Goal: Task Accomplishment & Management: Manage account settings

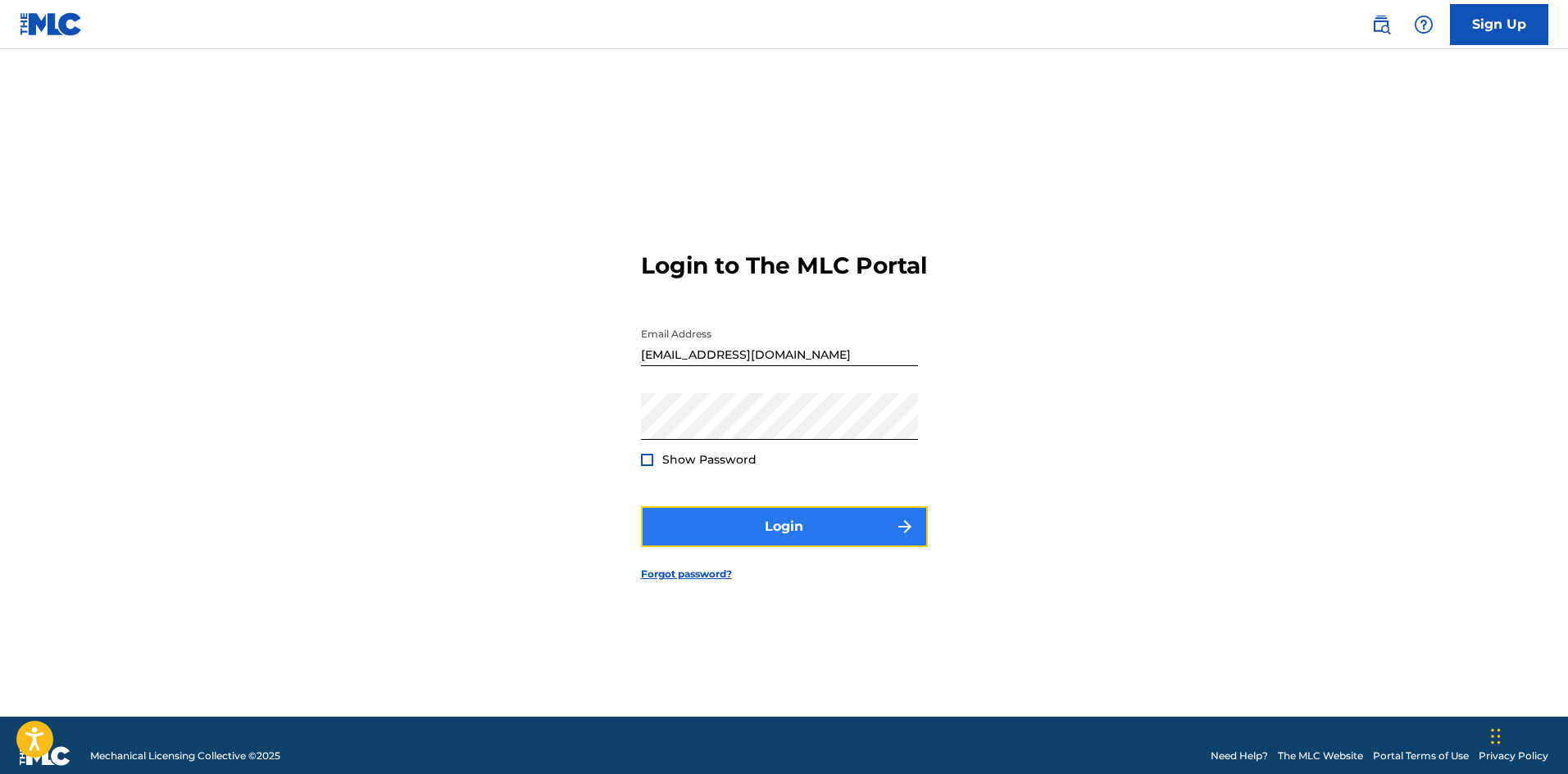
click at [783, 545] on button "Login" at bounding box center [784, 526] width 287 height 41
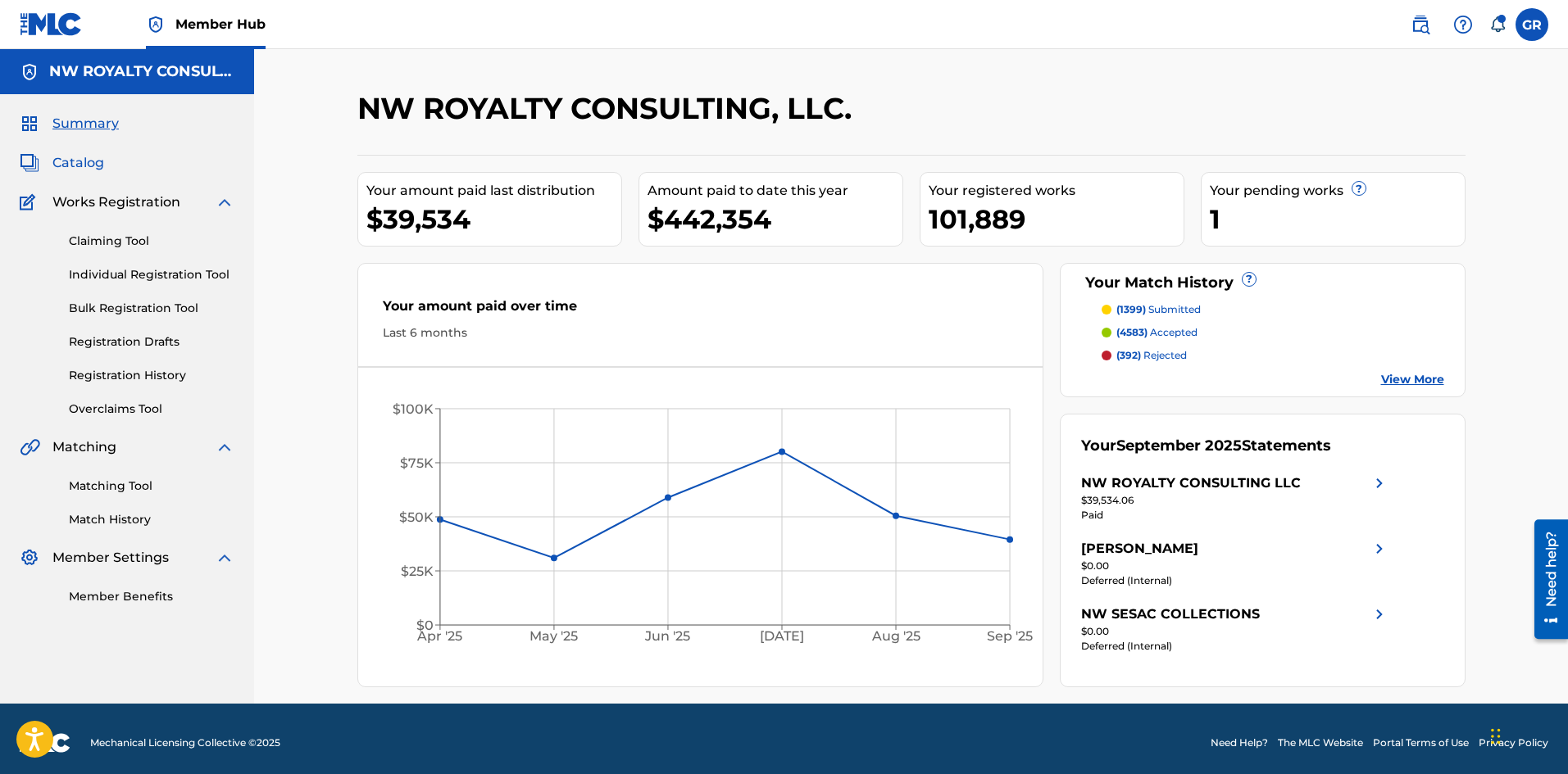
click at [82, 162] on span "Catalog" at bounding box center [77, 163] width 51 height 19
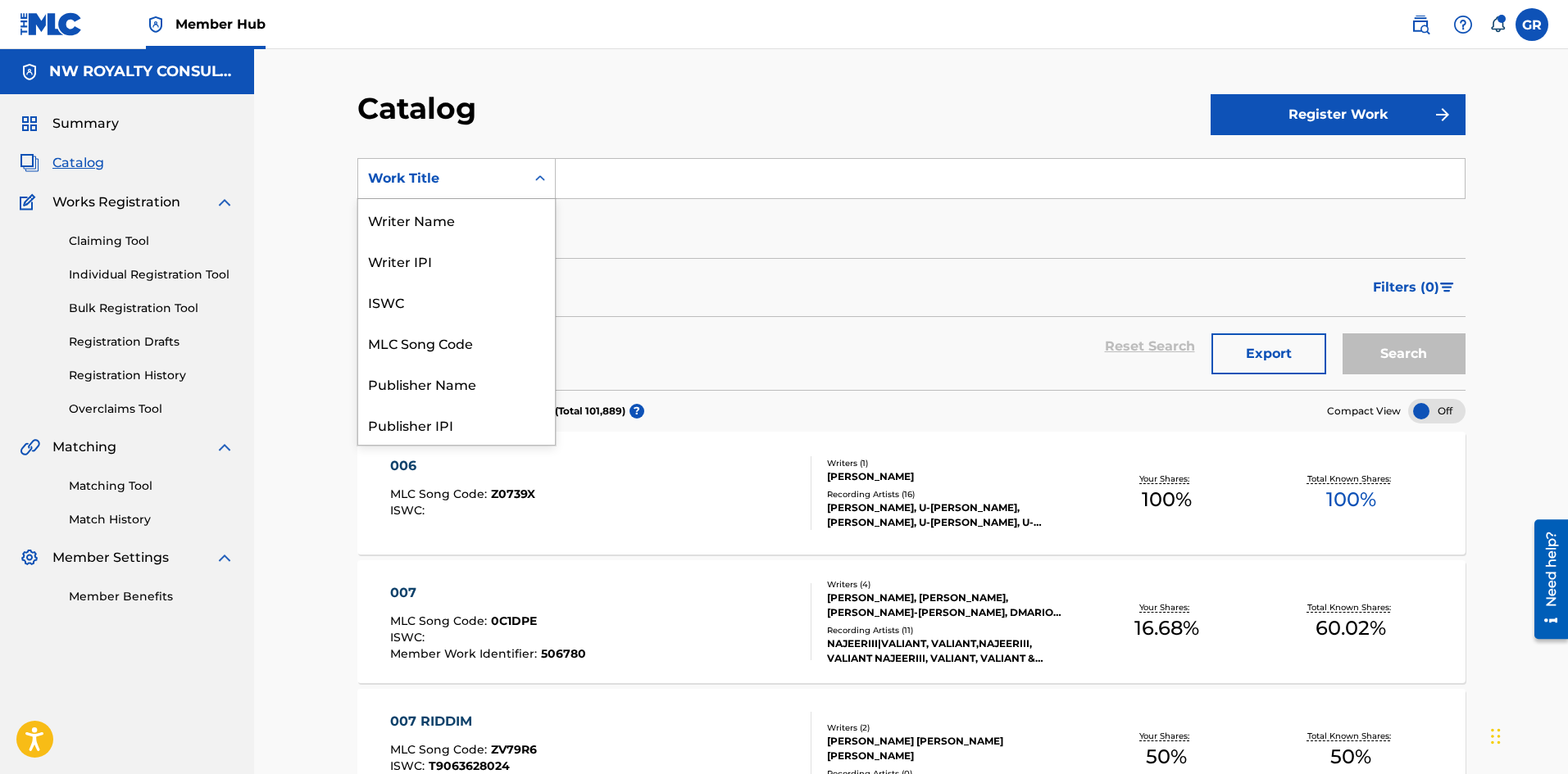
click at [417, 177] on div "Work Title" at bounding box center [442, 178] width 148 height 19
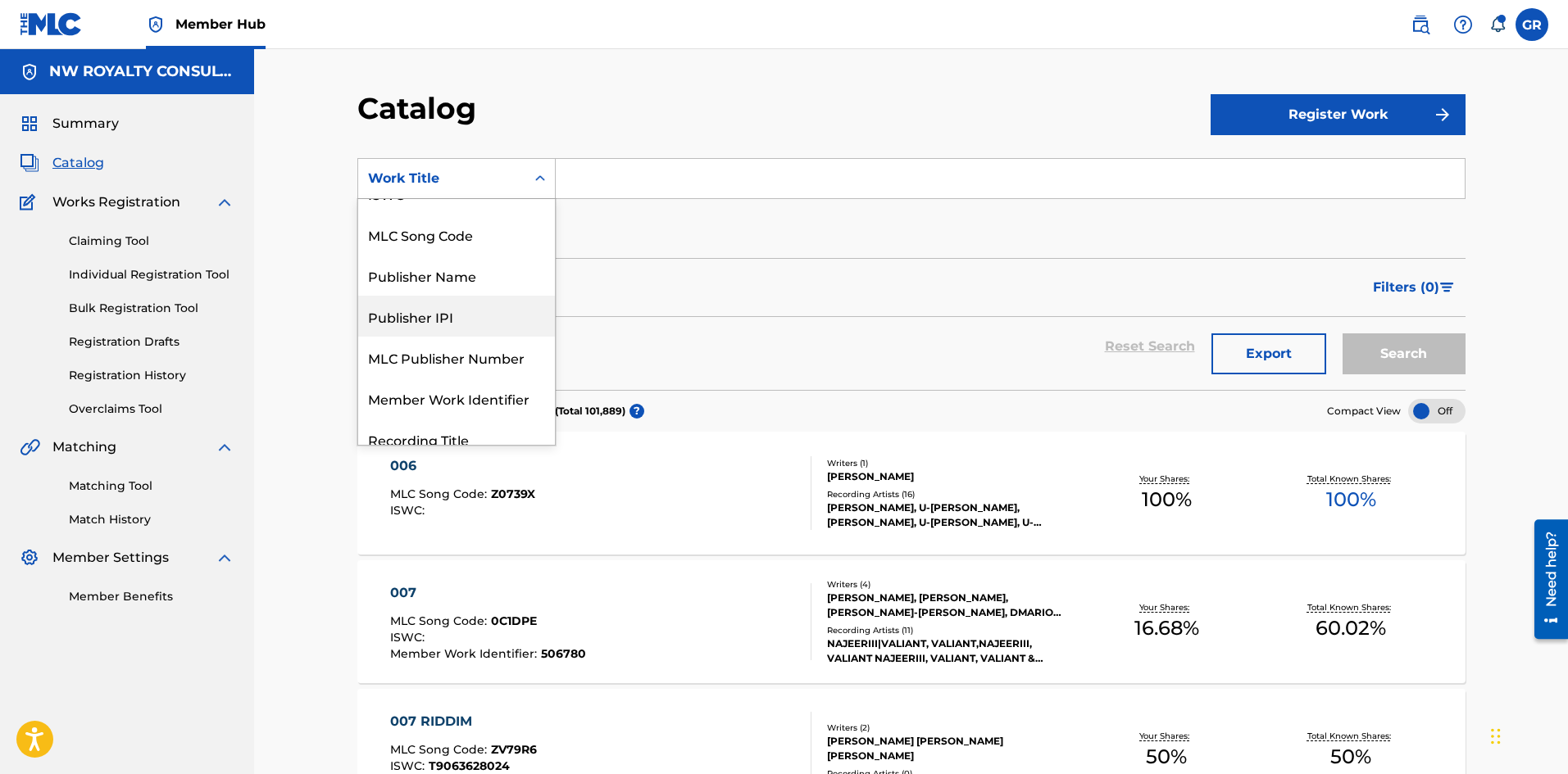
scroll to position [82, 0]
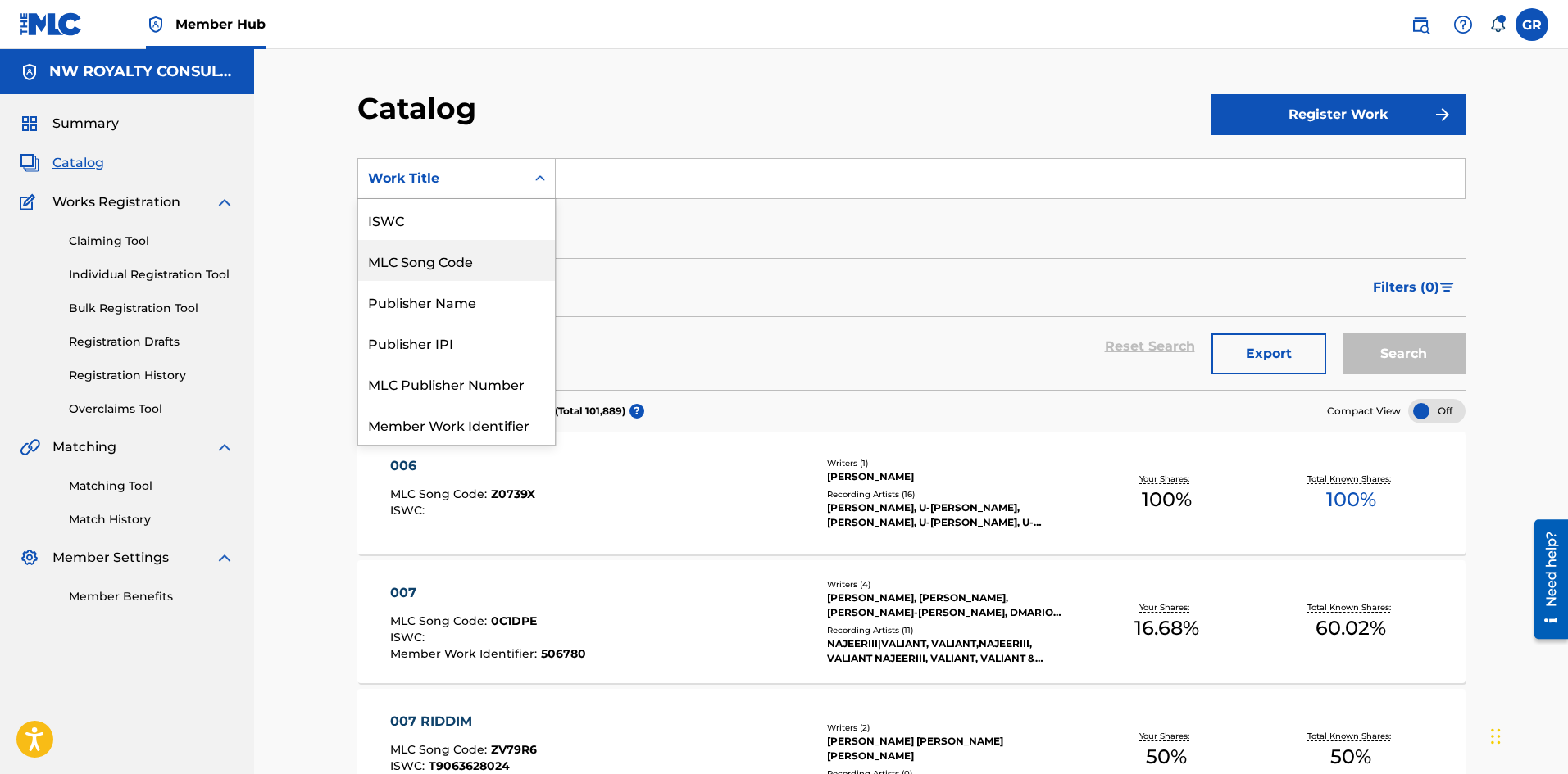
click at [459, 254] on div "MLC Song Code" at bounding box center [457, 260] width 197 height 41
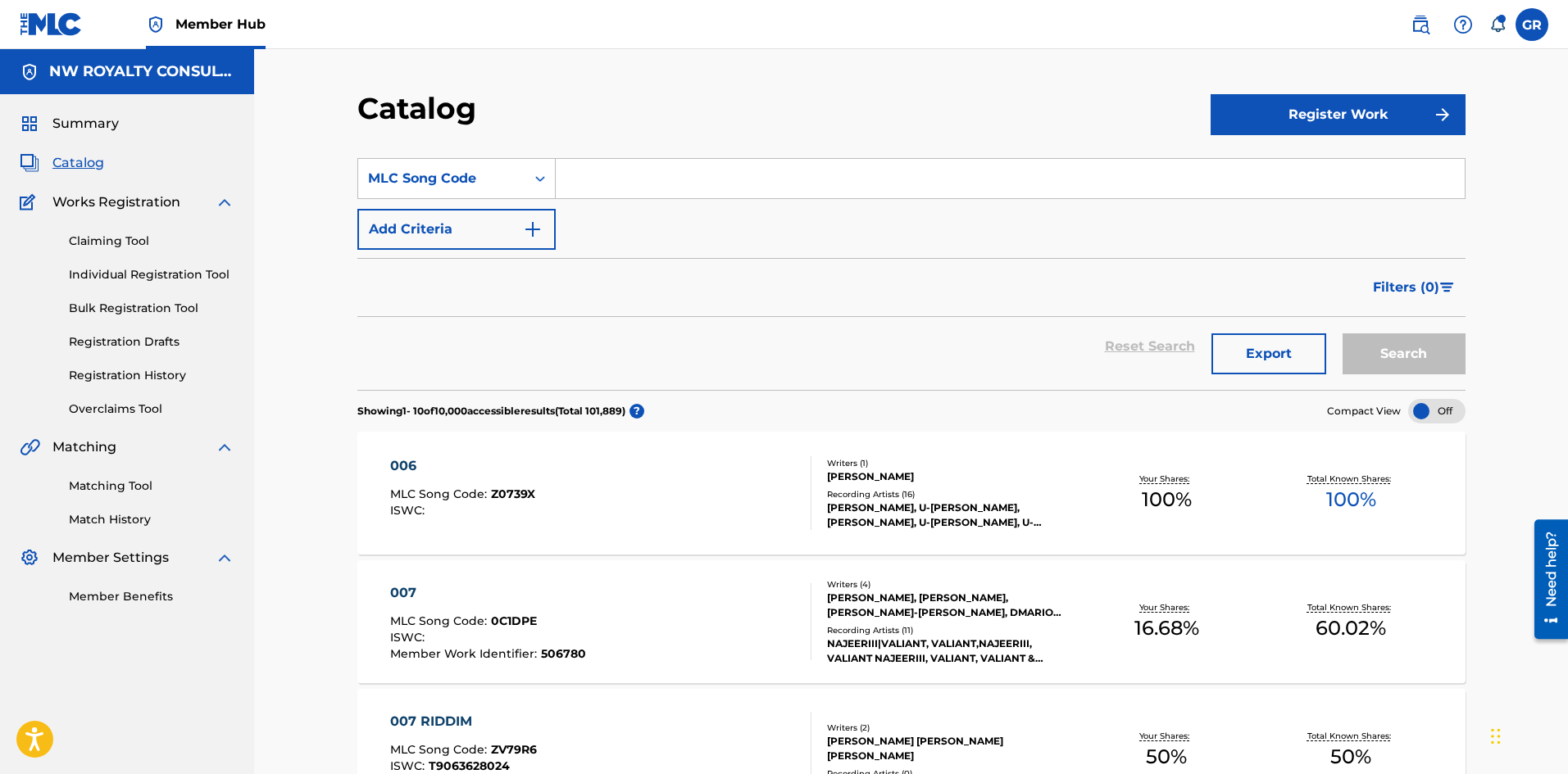
click at [616, 169] on input "Search Form" at bounding box center [1010, 178] width 910 height 39
paste input "MB2EHS"
type input "MB2EHS"
click at [1398, 349] on button "Search" at bounding box center [1404, 353] width 123 height 41
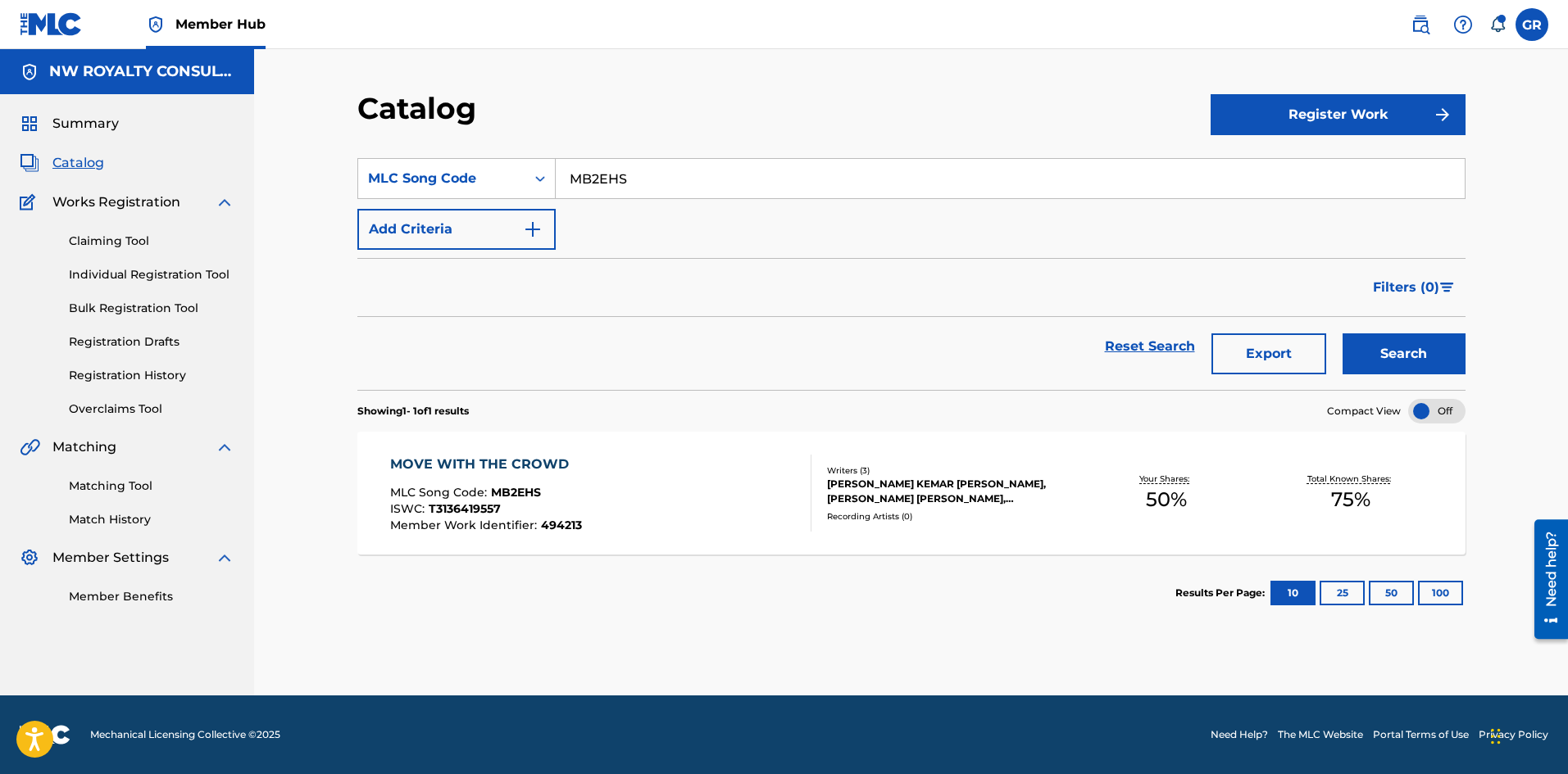
click at [487, 466] on div "MOVE WITH THE CROWD" at bounding box center [486, 464] width 191 height 19
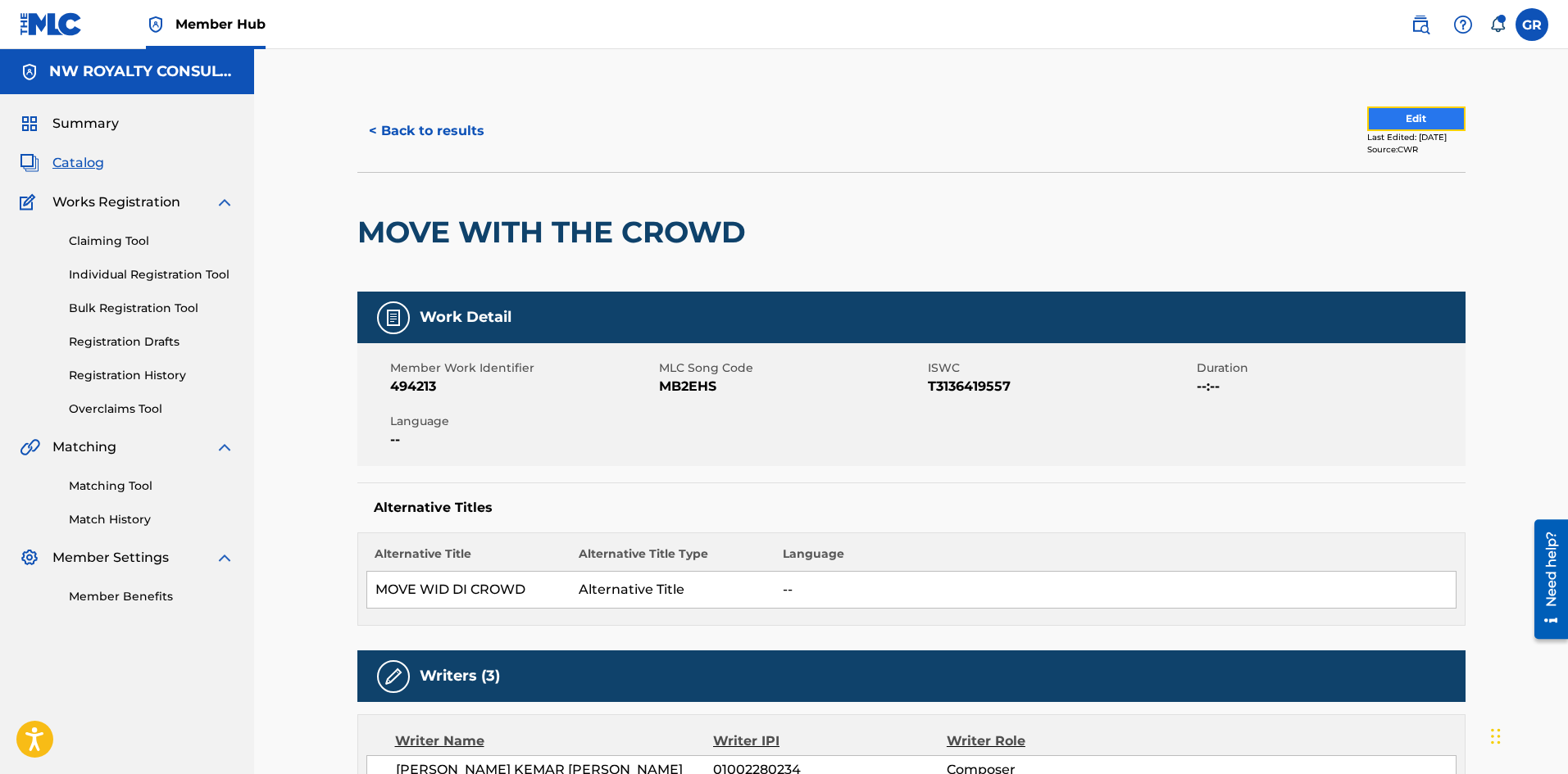
click at [1384, 112] on button "Edit" at bounding box center [1416, 118] width 98 height 24
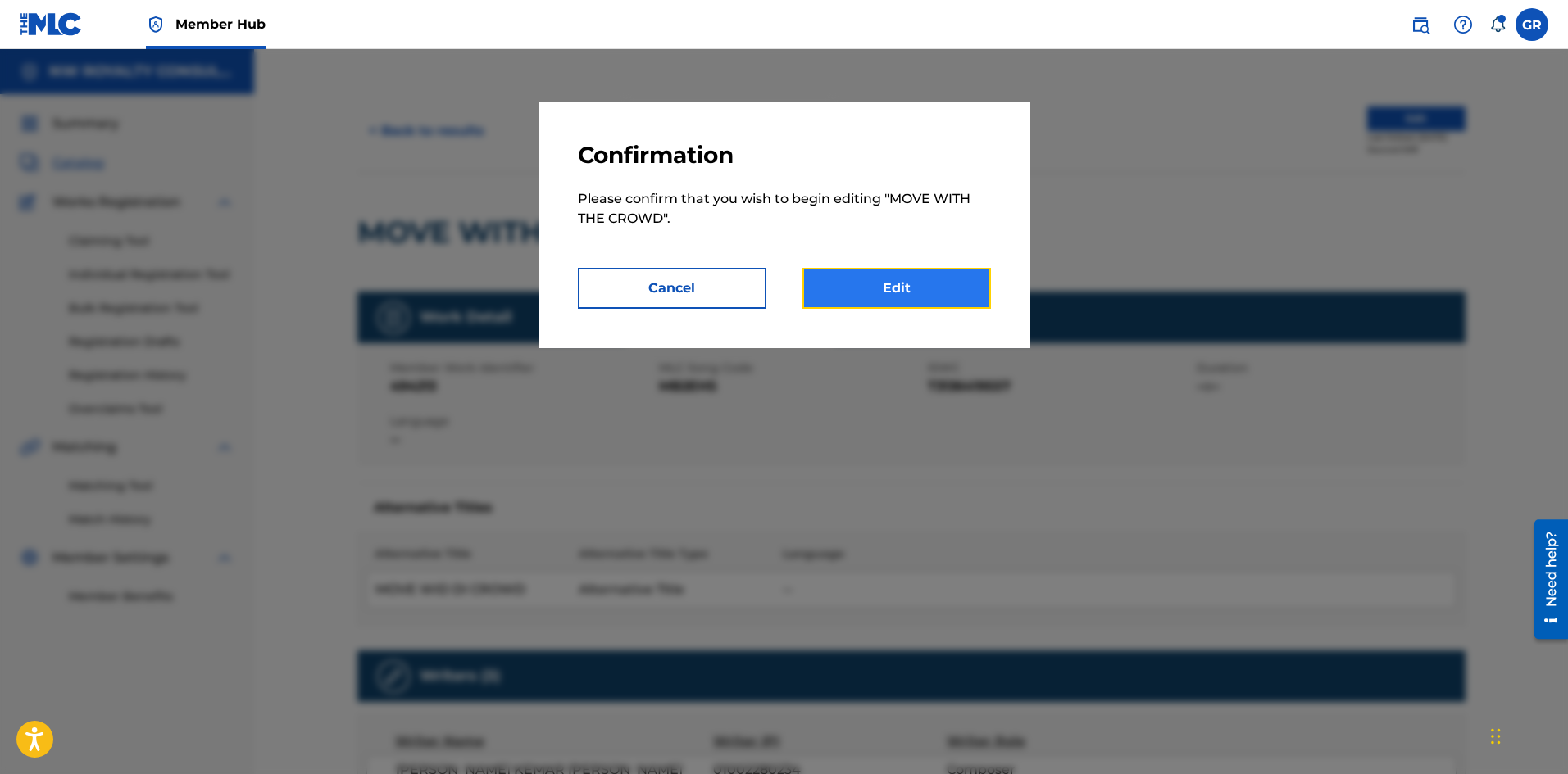
click at [913, 290] on link "Edit" at bounding box center [897, 288] width 189 height 41
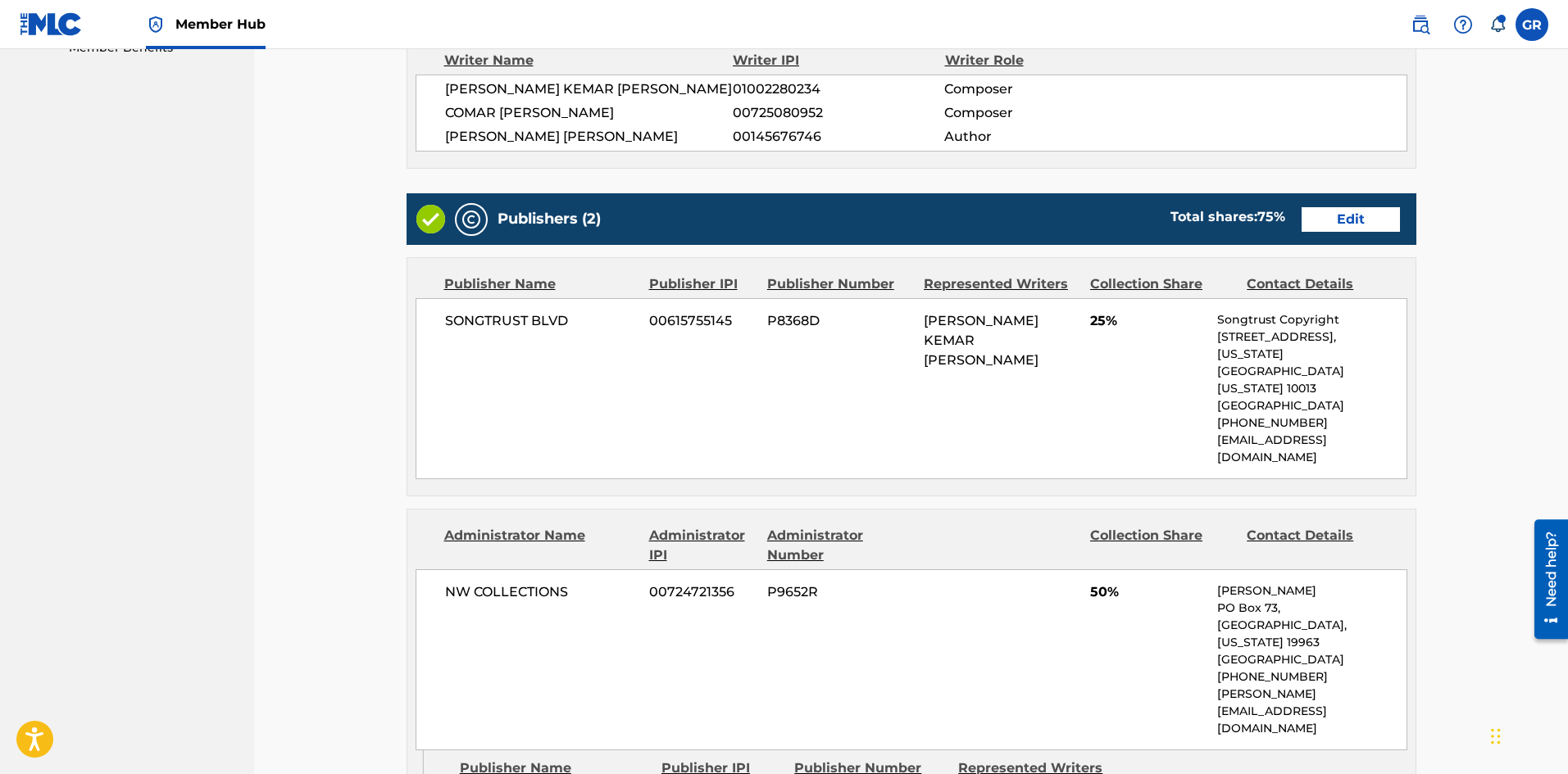
scroll to position [573, 0]
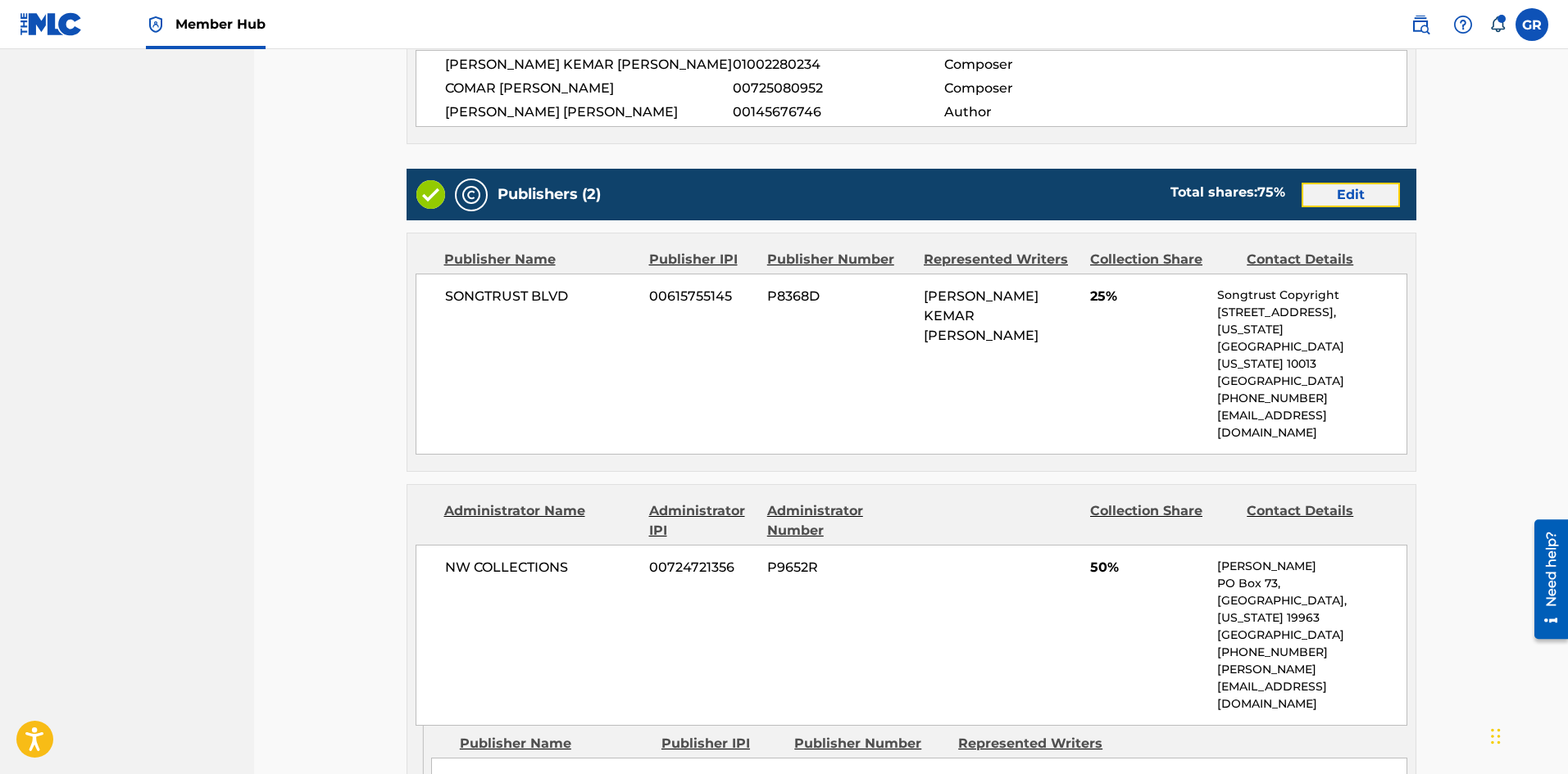
click at [1333, 191] on link "Edit" at bounding box center [1350, 195] width 98 height 24
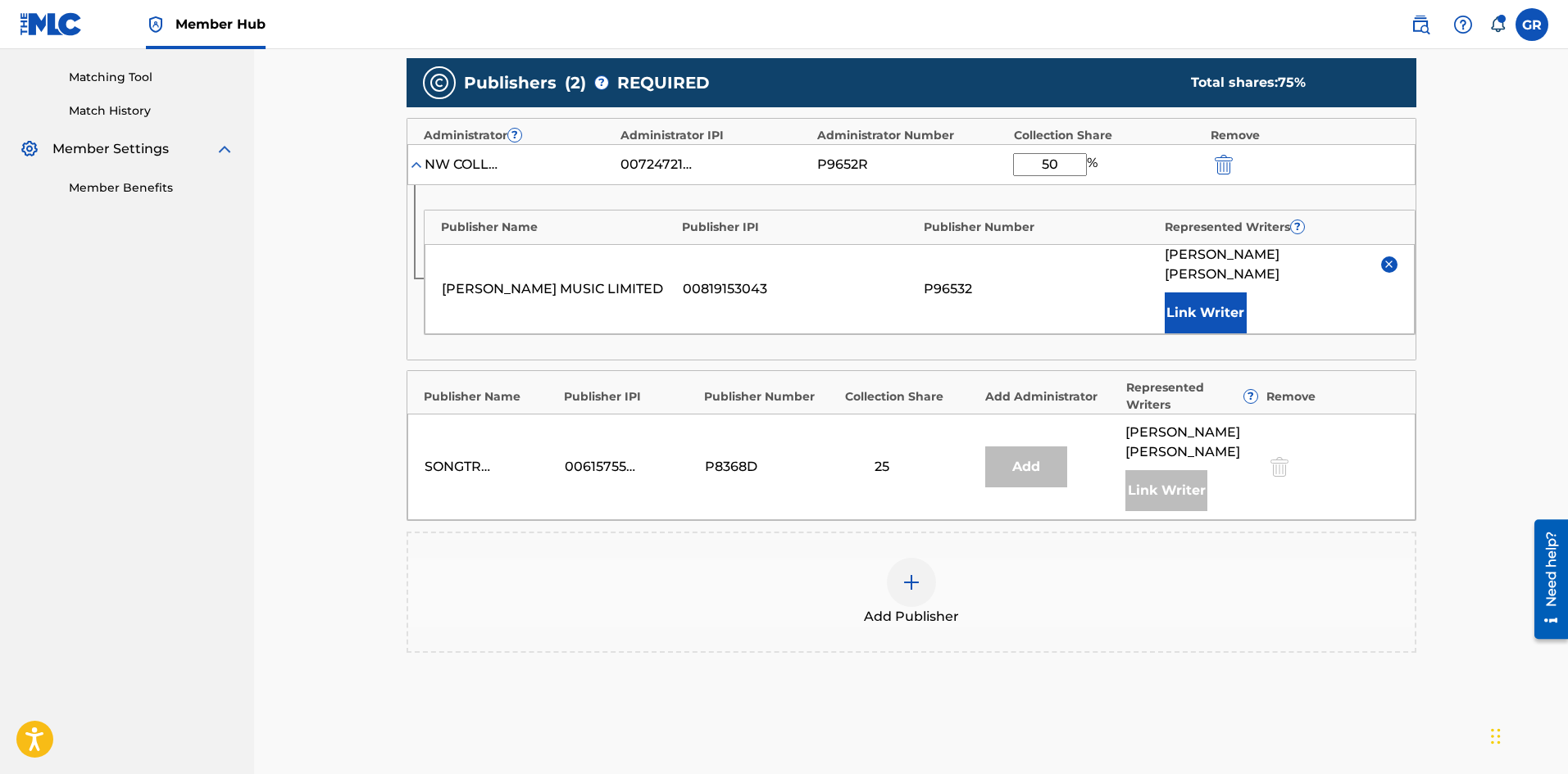
scroll to position [410, 0]
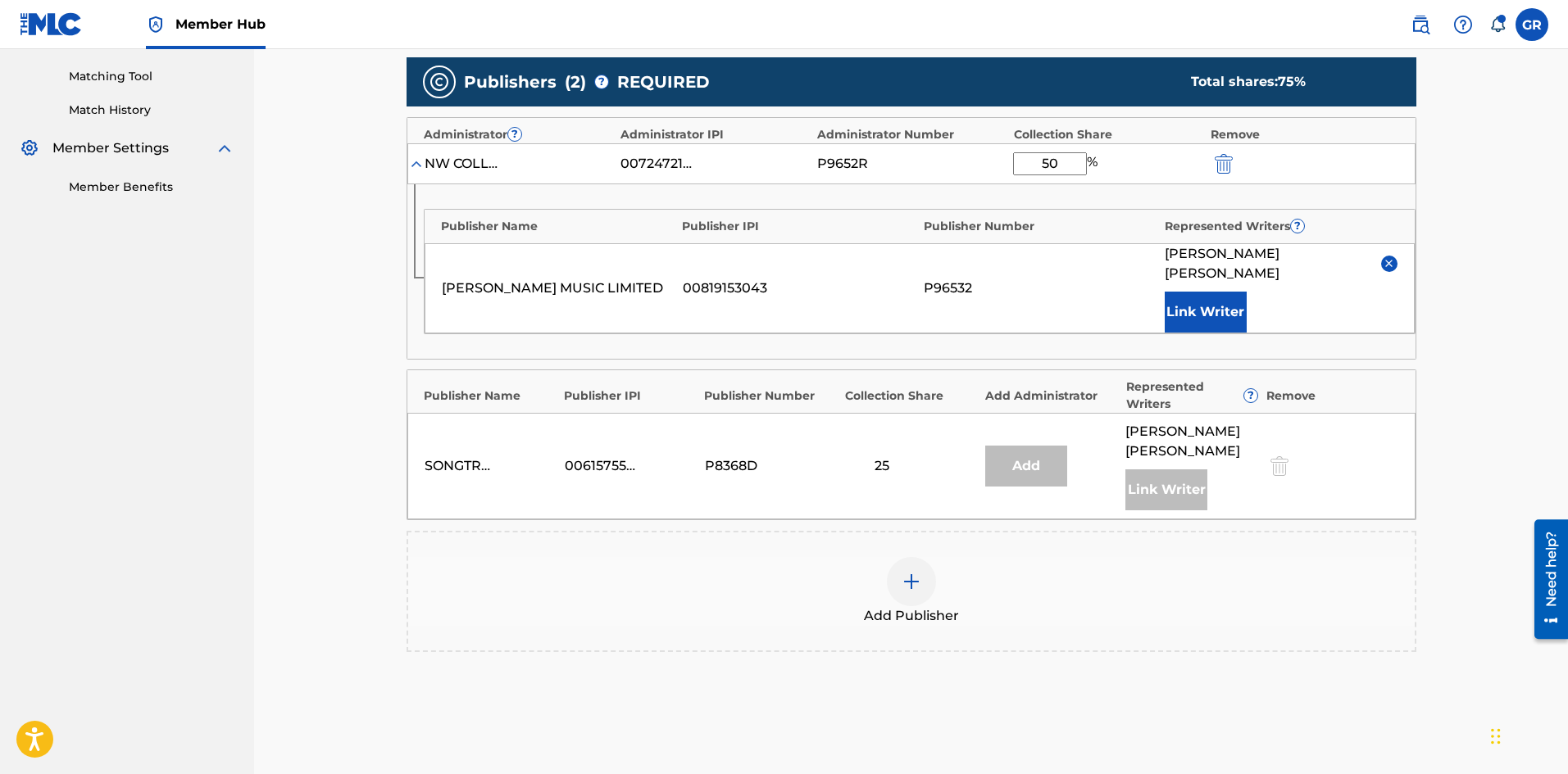
drag, startPoint x: 1066, startPoint y: 166, endPoint x: 1029, endPoint y: 169, distance: 37.1
click at [1029, 169] on input "50" at bounding box center [1051, 164] width 74 height 23
type input "75"
click at [1187, 292] on button "Link Writer" at bounding box center [1206, 312] width 82 height 41
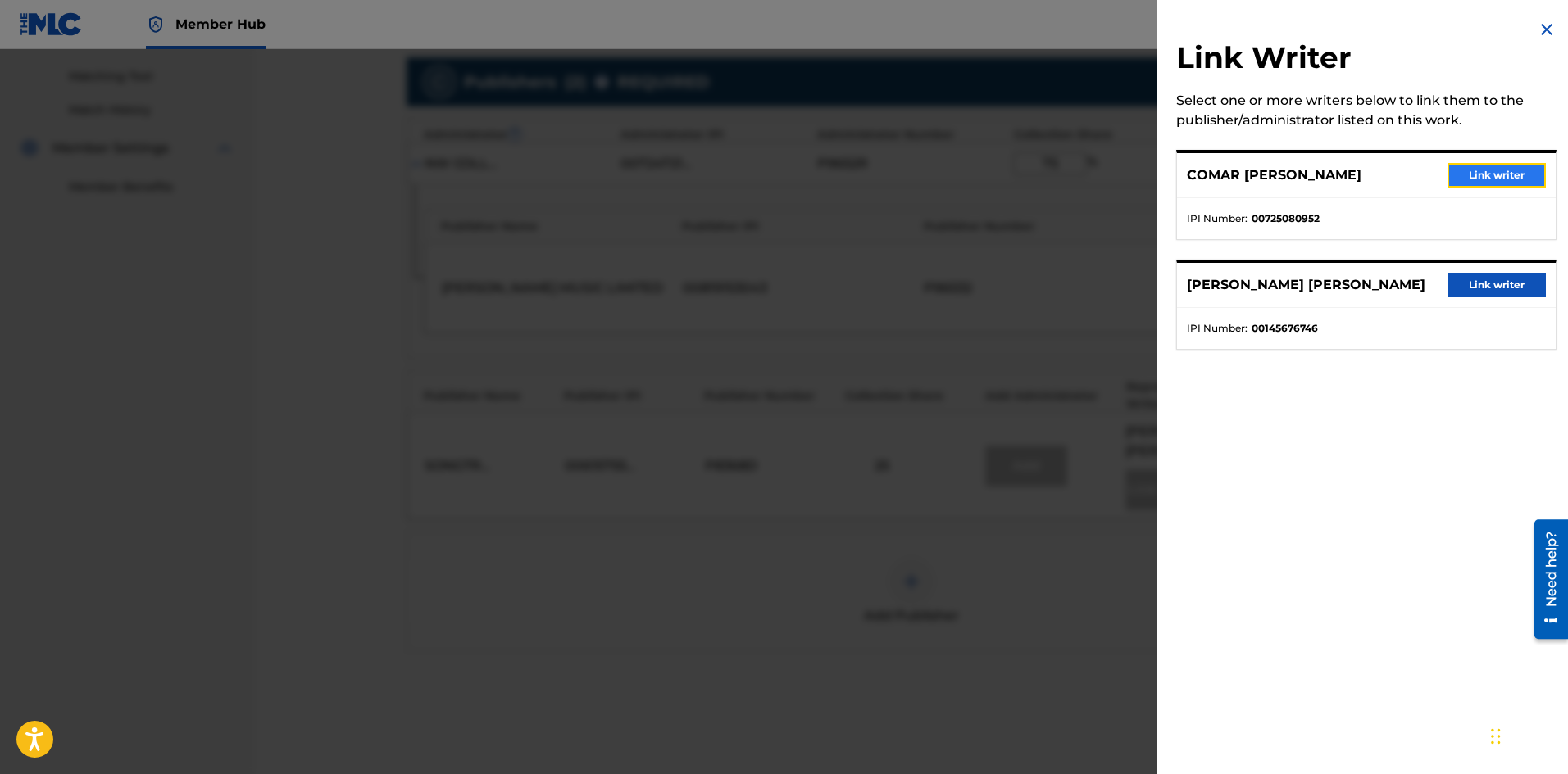
click at [1474, 170] on button "Link writer" at bounding box center [1497, 175] width 98 height 24
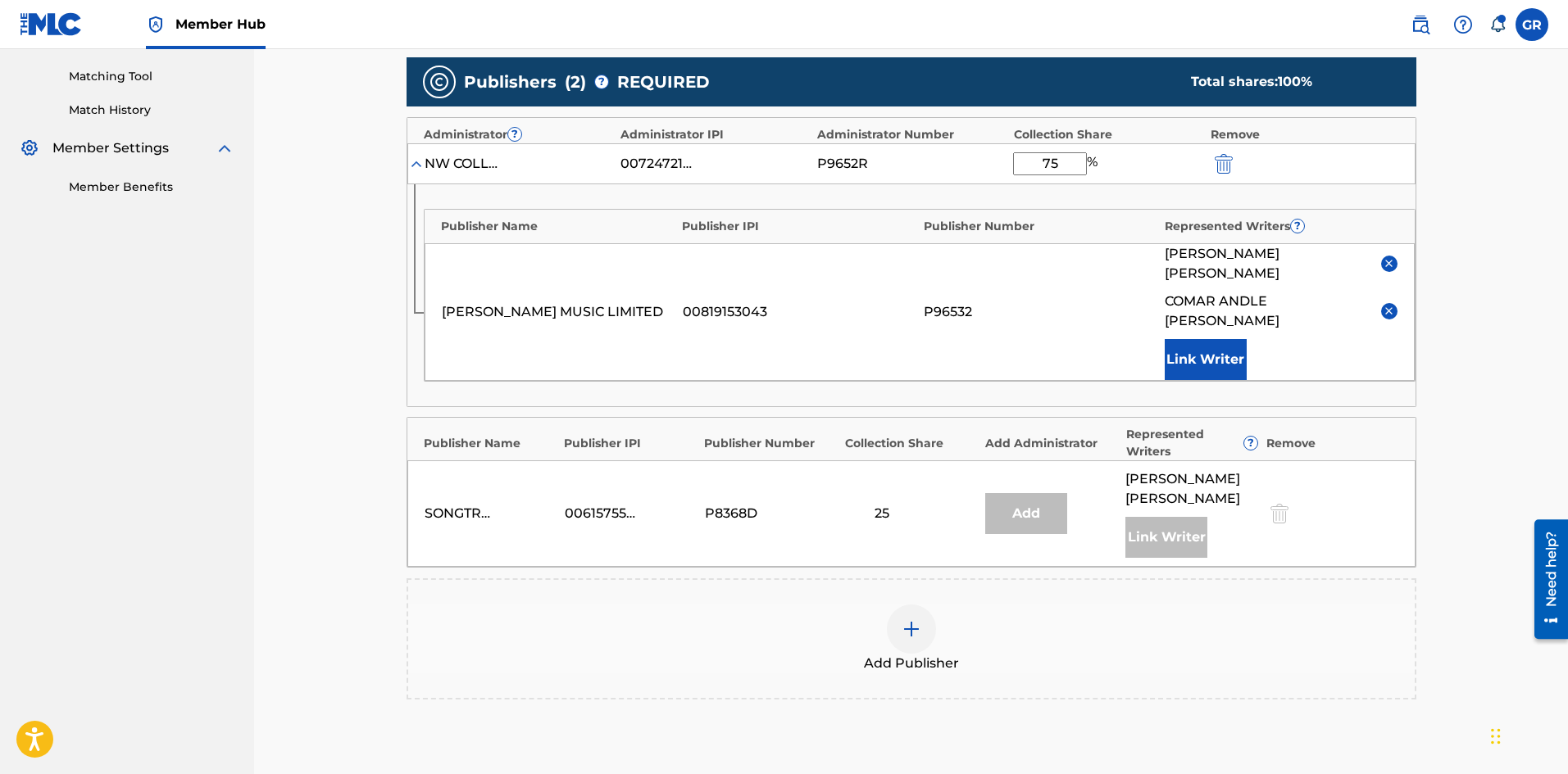
click at [1388, 305] on img at bounding box center [1389, 311] width 13 height 13
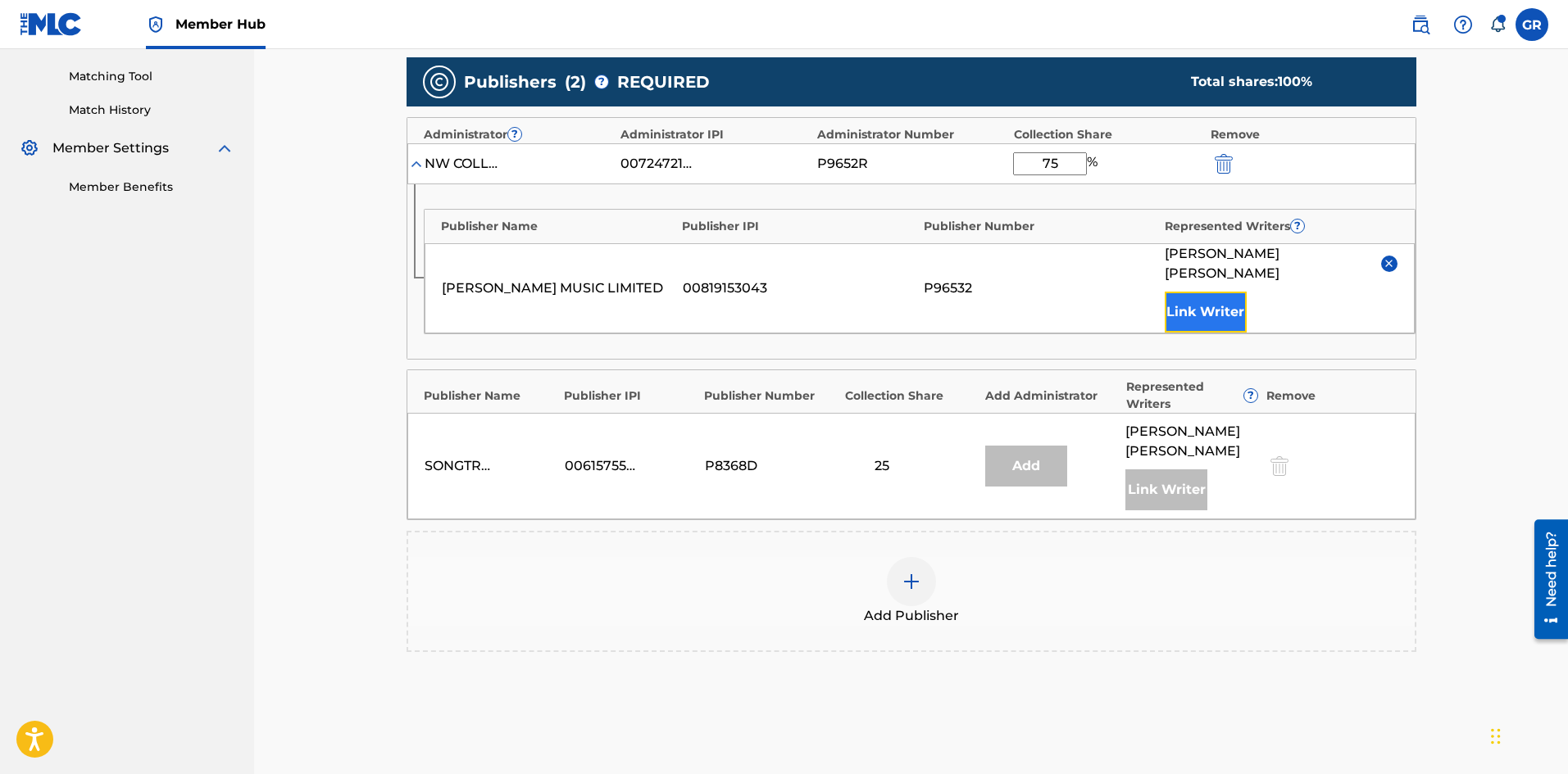
click at [1218, 292] on button "Link Writer" at bounding box center [1206, 312] width 82 height 41
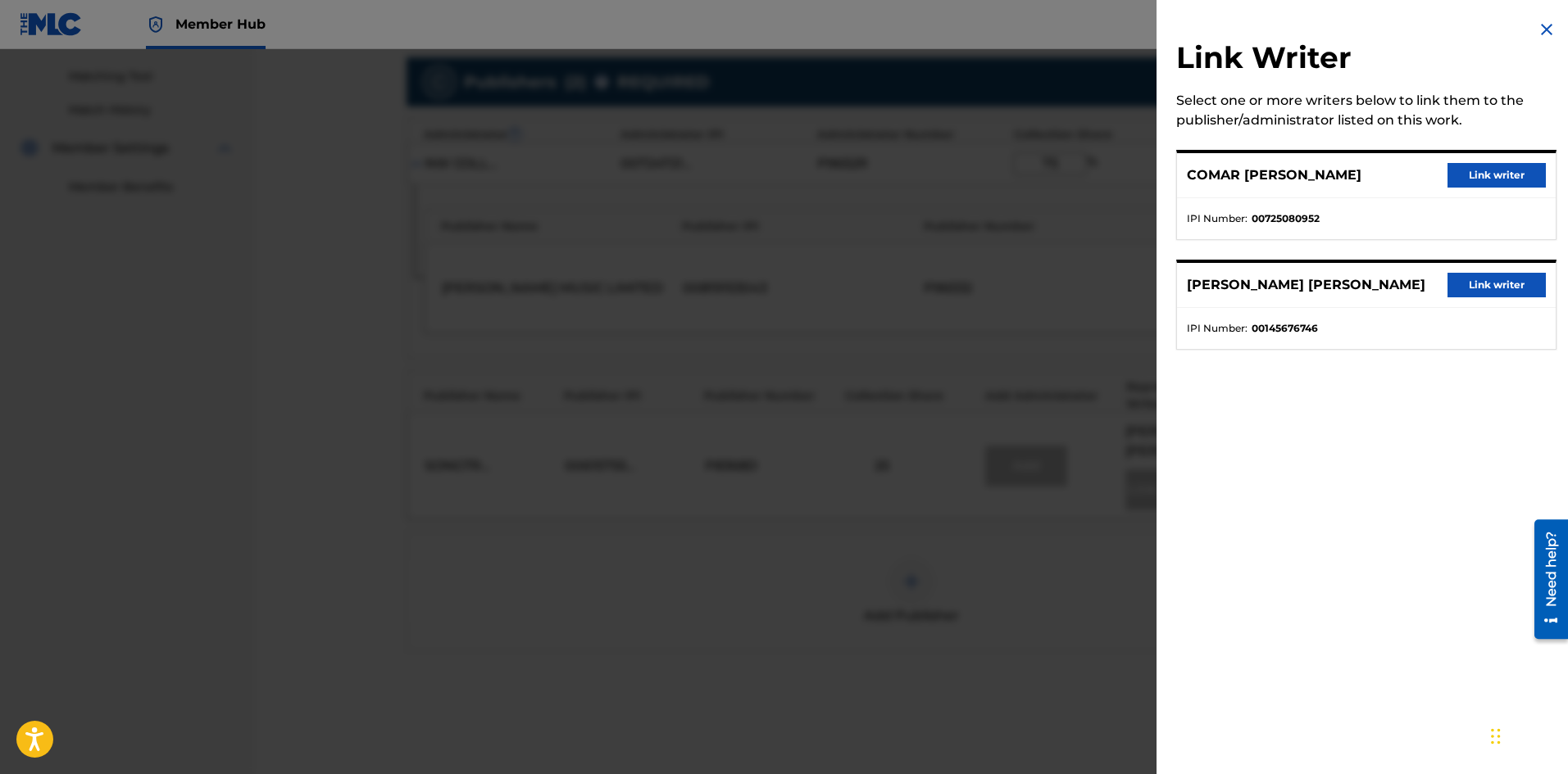
click at [1393, 395] on div "Link Writer Select one or more writers below to link them to the publisher/admi…" at bounding box center [1366, 387] width 420 height 774
click at [1538, 32] on img at bounding box center [1546, 29] width 19 height 19
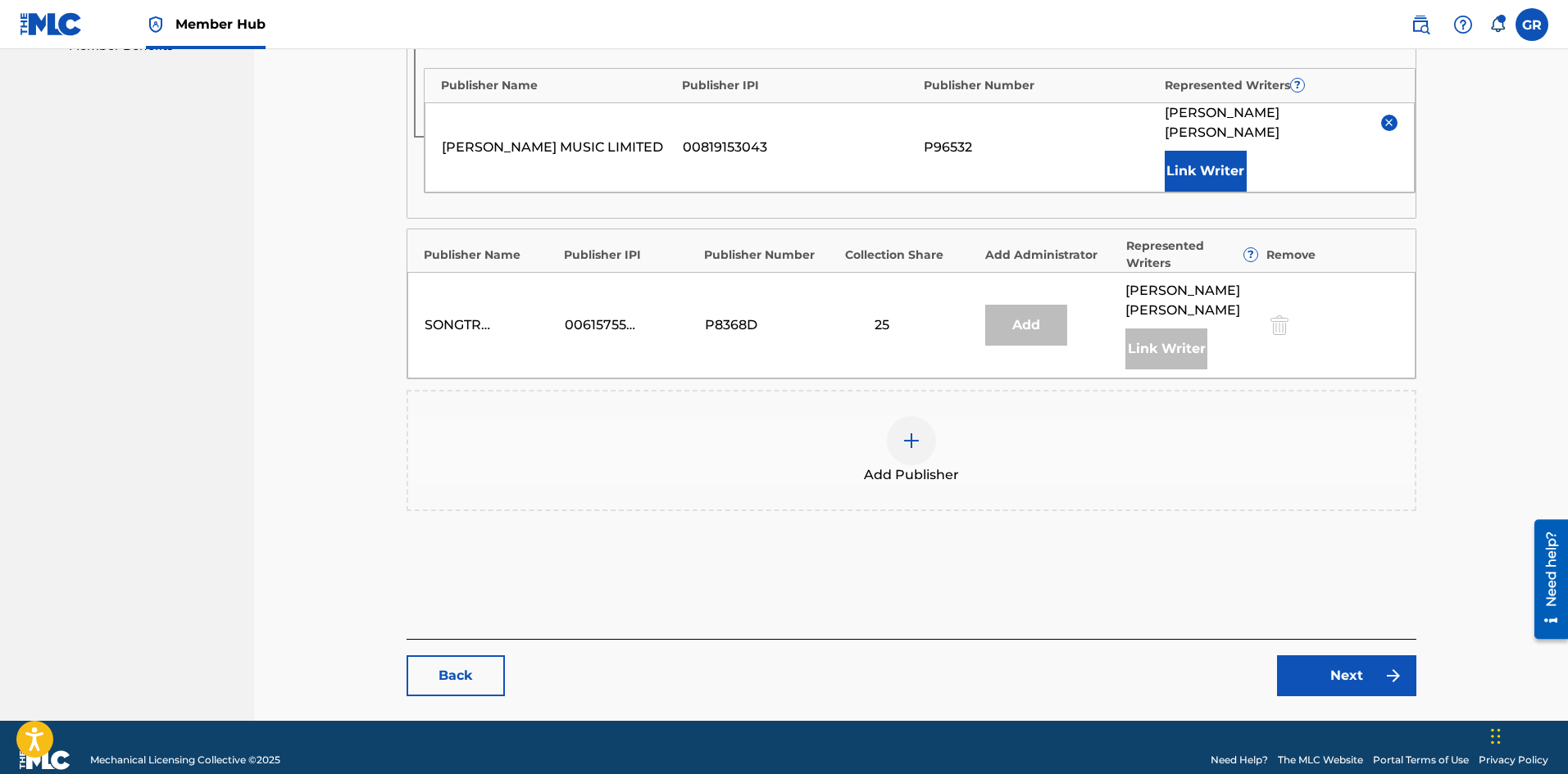
scroll to position [557, 0]
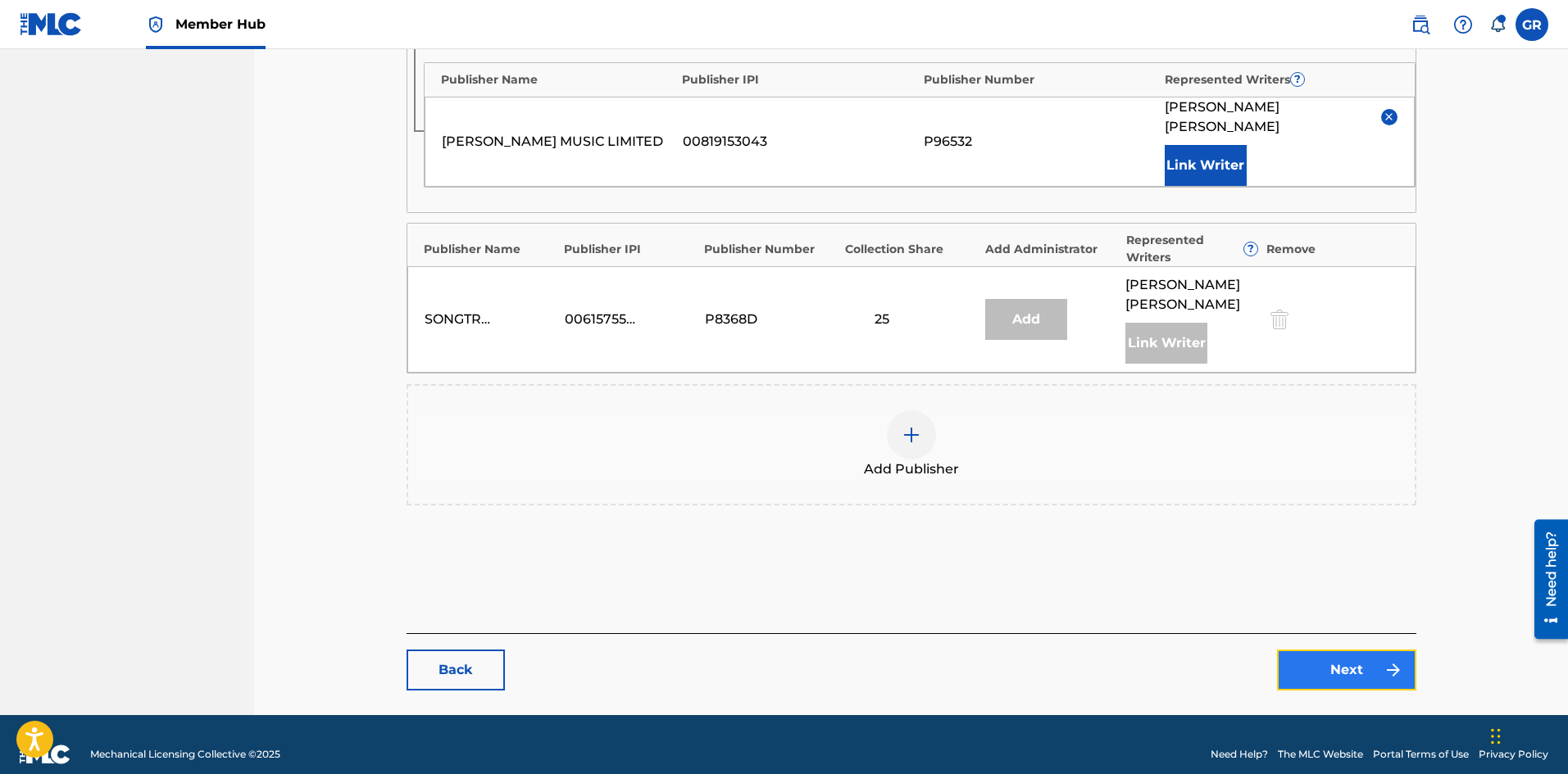
click at [1325, 650] on link "Next" at bounding box center [1347, 670] width 139 height 41
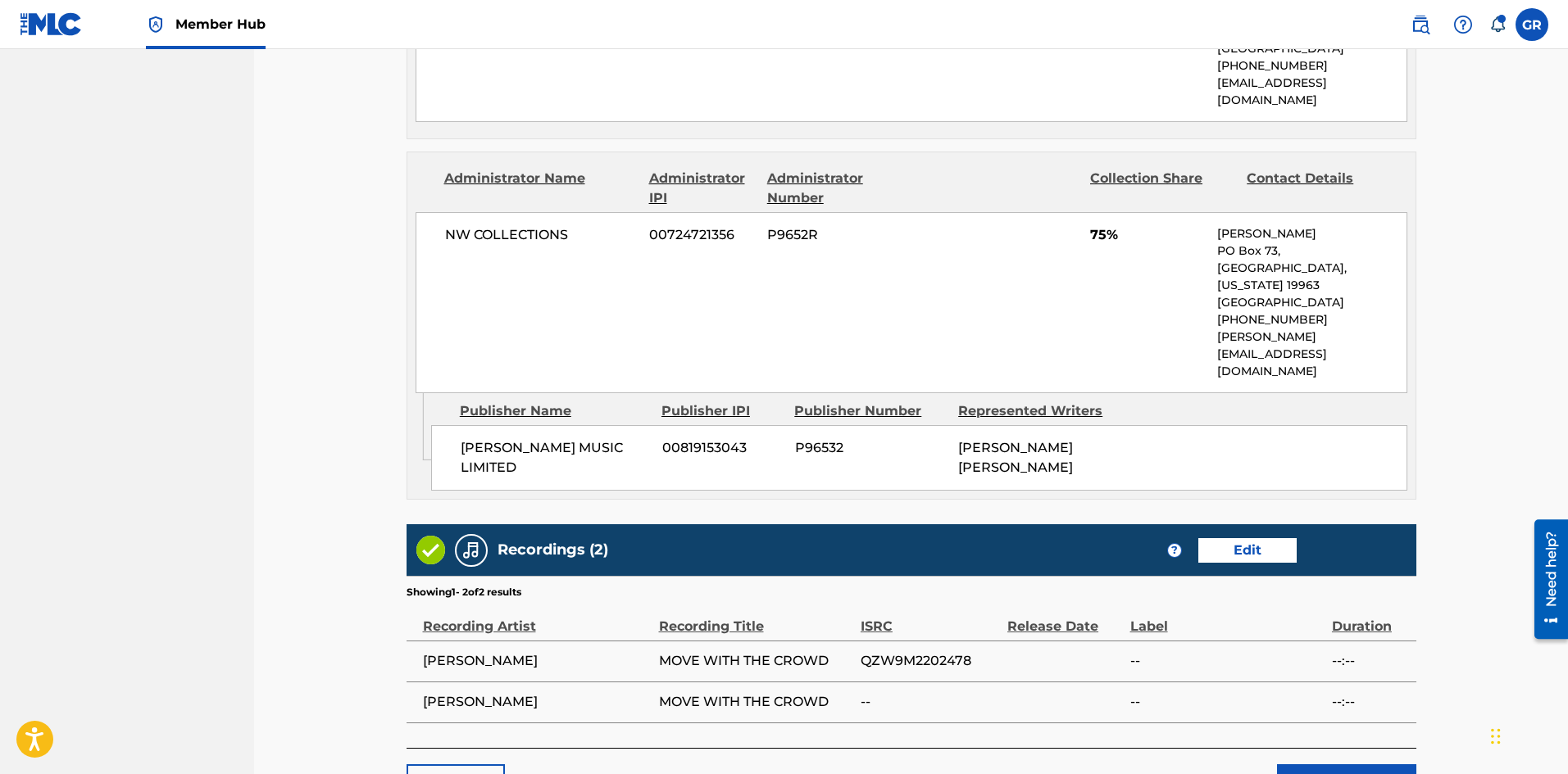
scroll to position [1012, 0]
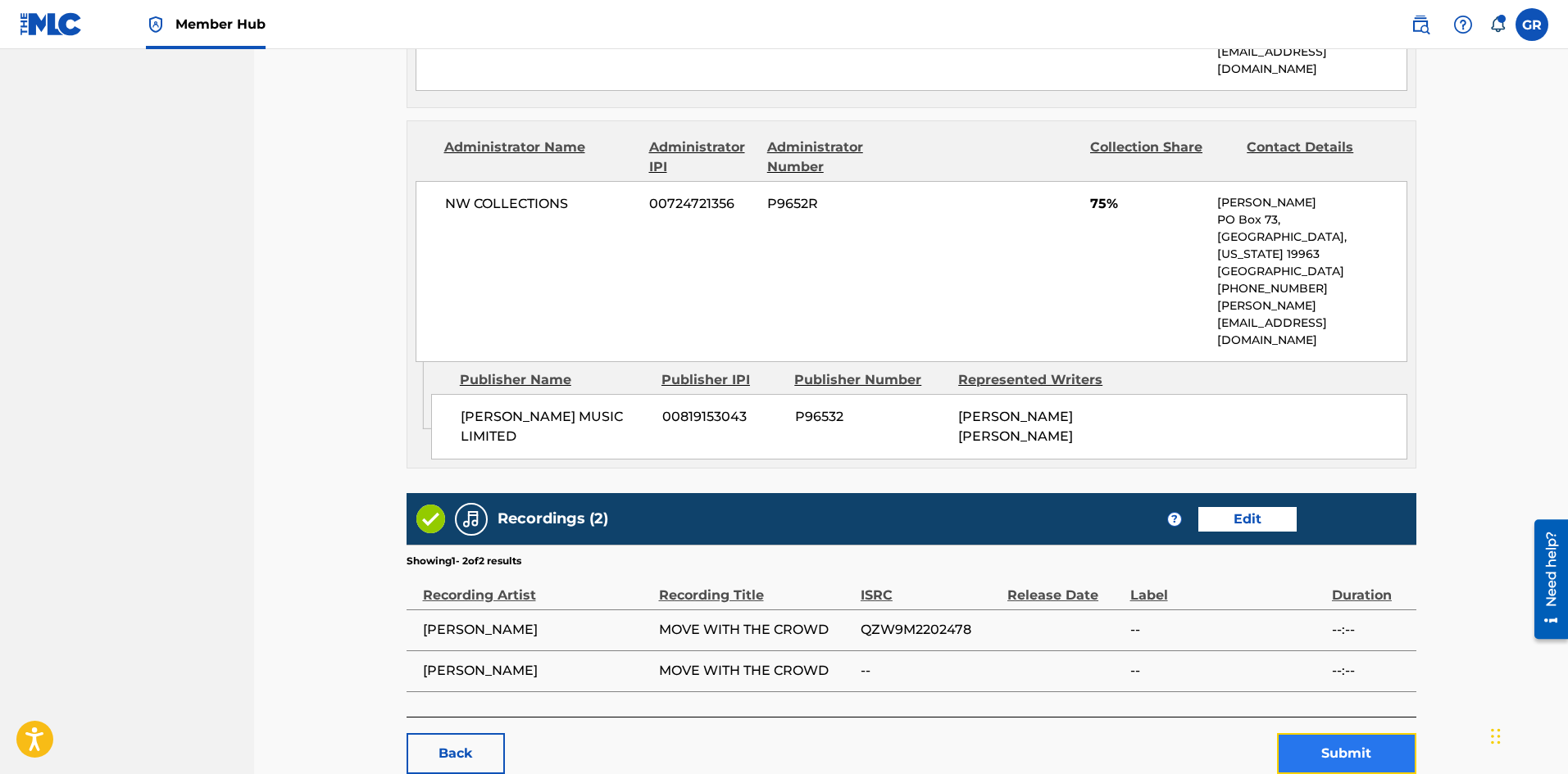
click at [1347, 734] on button "Submit" at bounding box center [1347, 754] width 139 height 41
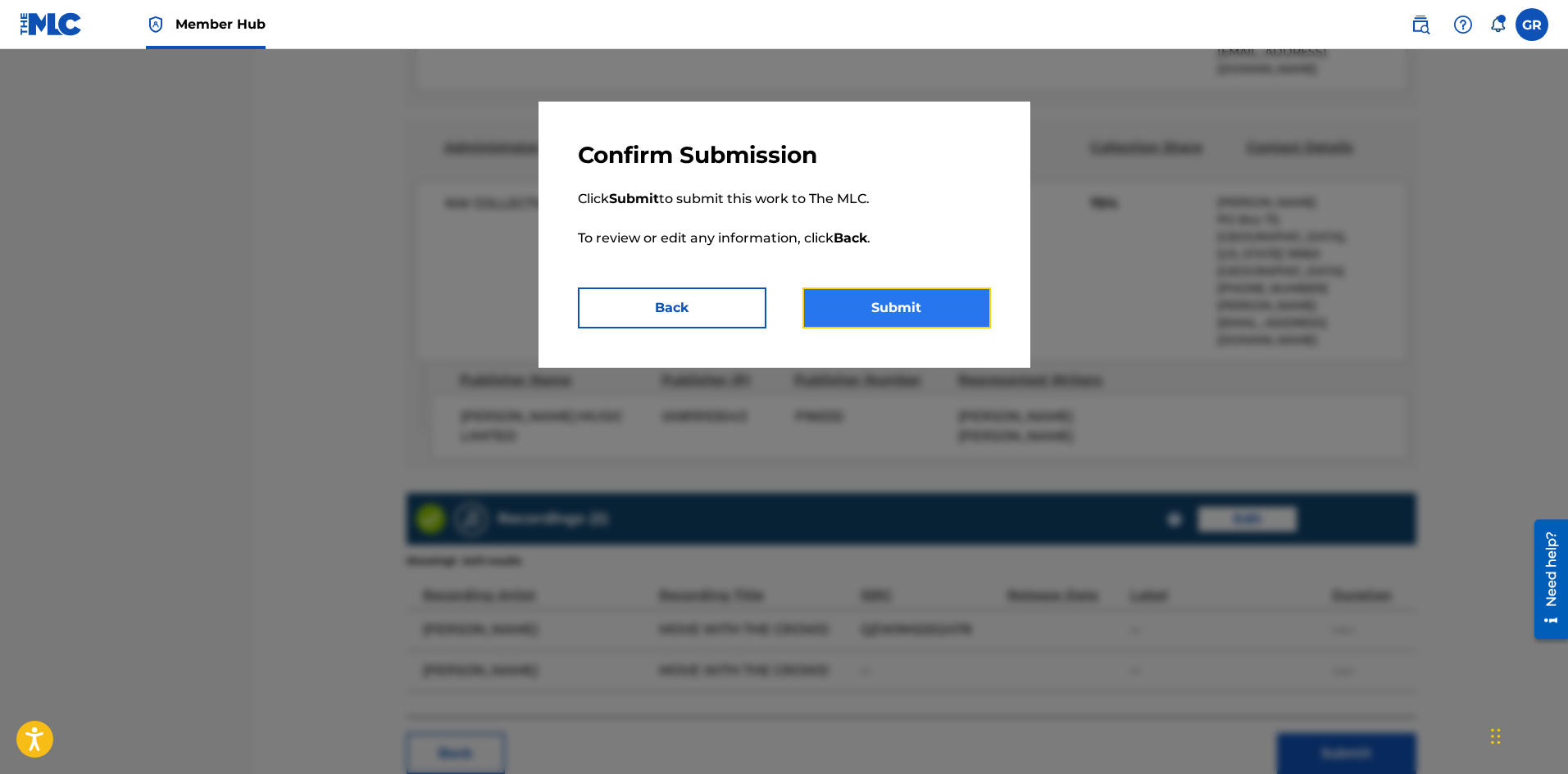
click at [918, 299] on button "Submit" at bounding box center [897, 308] width 189 height 41
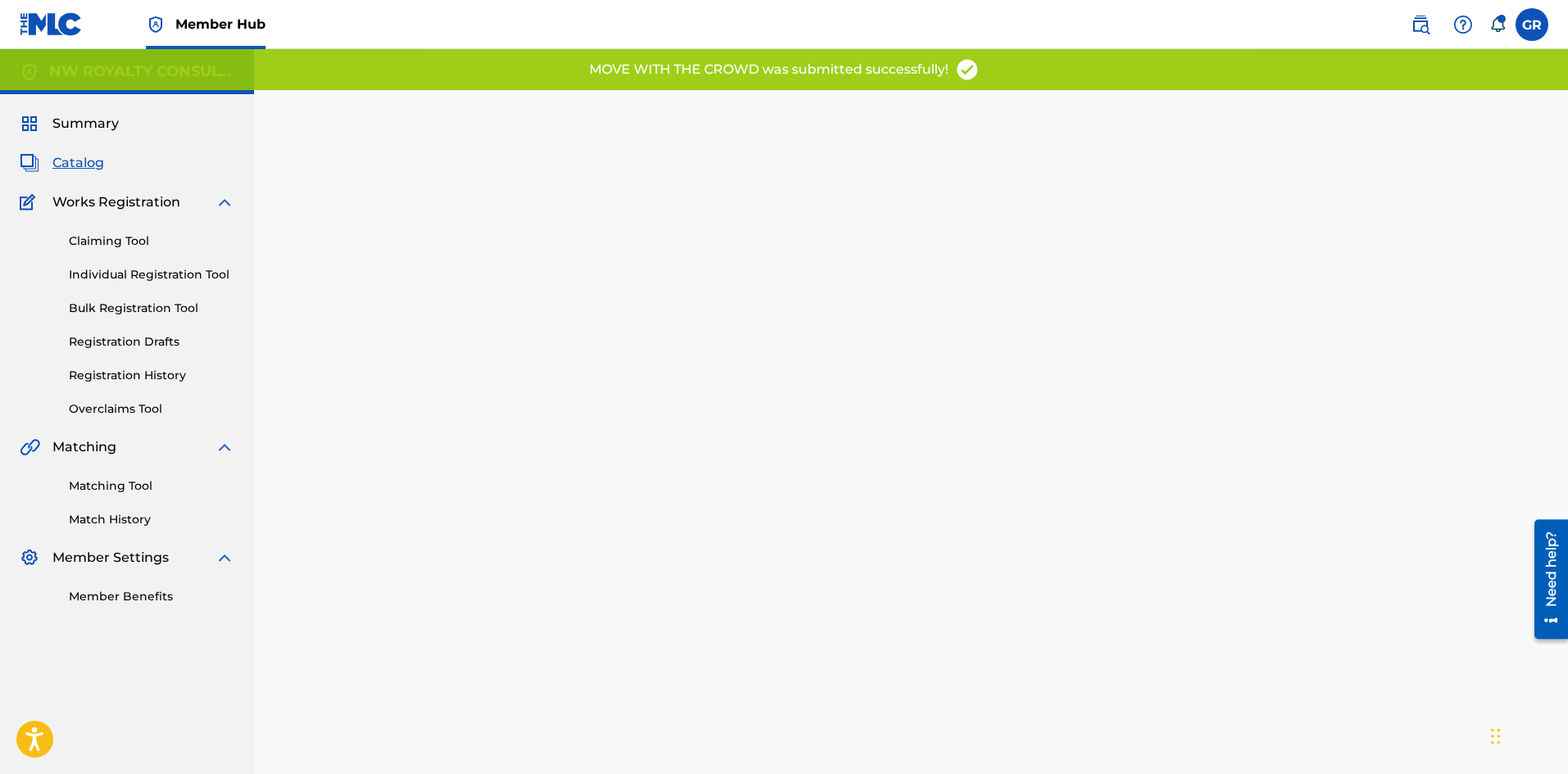
click at [93, 163] on span "Catalog" at bounding box center [77, 163] width 51 height 19
